Goal: Task Accomplishment & Management: Manage account settings

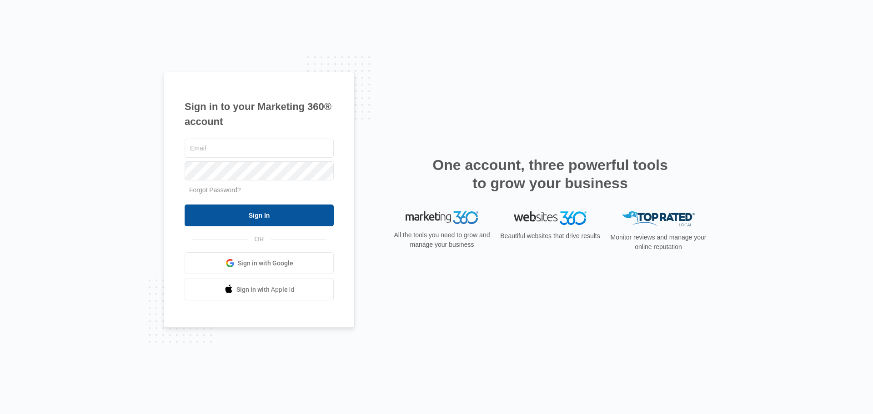
type input "sales@vanboxelsupply.com"
click at [277, 207] on input "Sign In" at bounding box center [259, 216] width 149 height 22
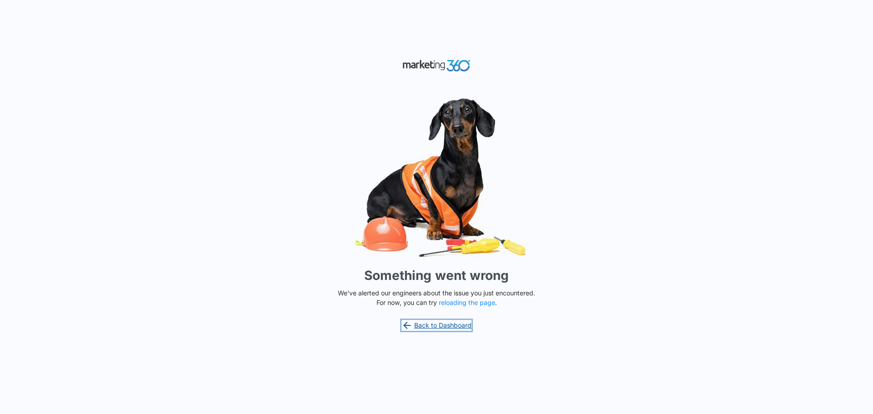
click at [423, 325] on link "Back to Dashboard" at bounding box center [437, 325] width 70 height 11
click at [444, 66] on img at bounding box center [437, 66] width 68 height 16
click at [426, 324] on link "Back to Dashboard" at bounding box center [437, 325] width 70 height 11
click at [424, 324] on link "Back to Dashboard" at bounding box center [437, 325] width 70 height 11
click at [465, 302] on button "reloading the page" at bounding box center [467, 302] width 56 height 7
